Goal: Check status

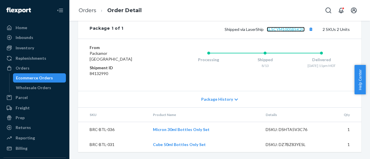
scroll to position [253, 0]
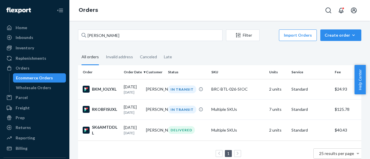
scroll to position [19, 0]
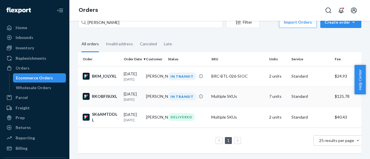
click at [138, 97] on p "7 days ago" at bounding box center [133, 99] width 18 height 5
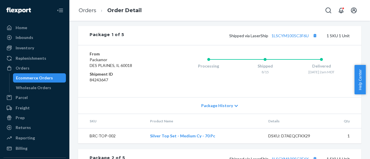
scroll to position [318, 0]
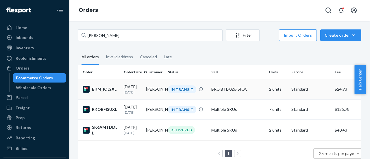
click at [129, 89] on div "08/18/2025 3 days ago" at bounding box center [133, 89] width 18 height 11
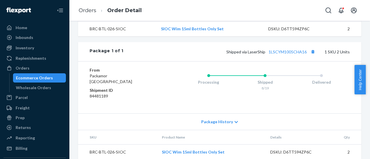
scroll to position [223, 0]
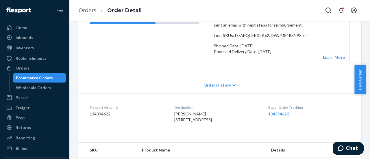
scroll to position [145, 0]
